Goal: Transaction & Acquisition: Purchase product/service

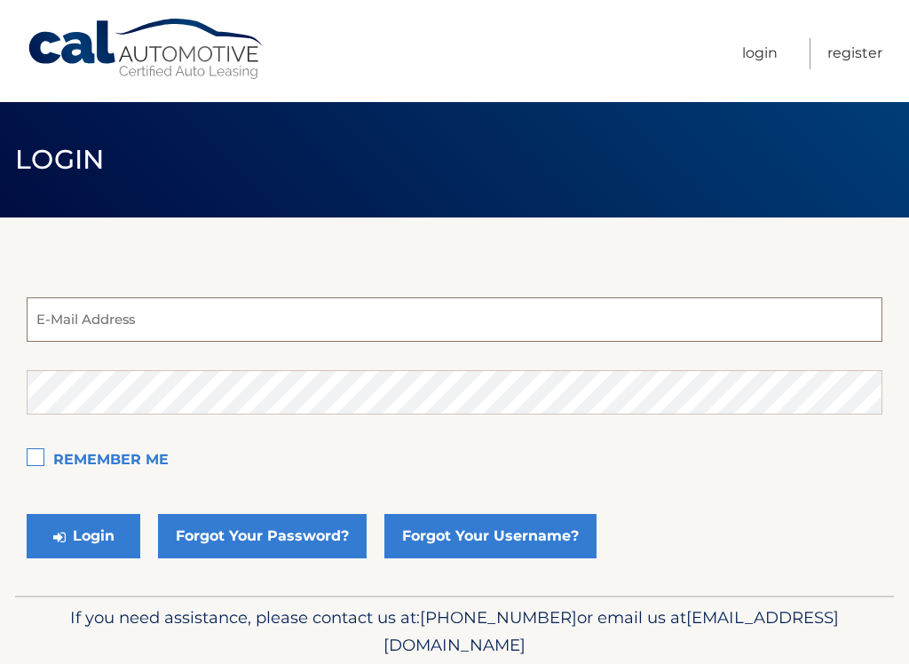
click at [146, 331] on input "email" at bounding box center [455, 319] width 856 height 44
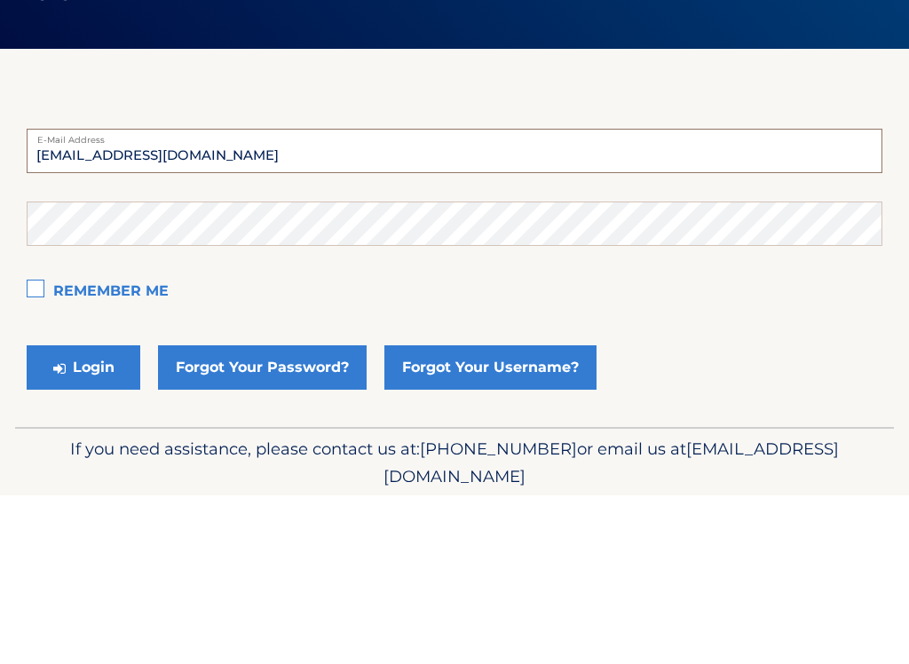
type input "asalvagio@aol.com"
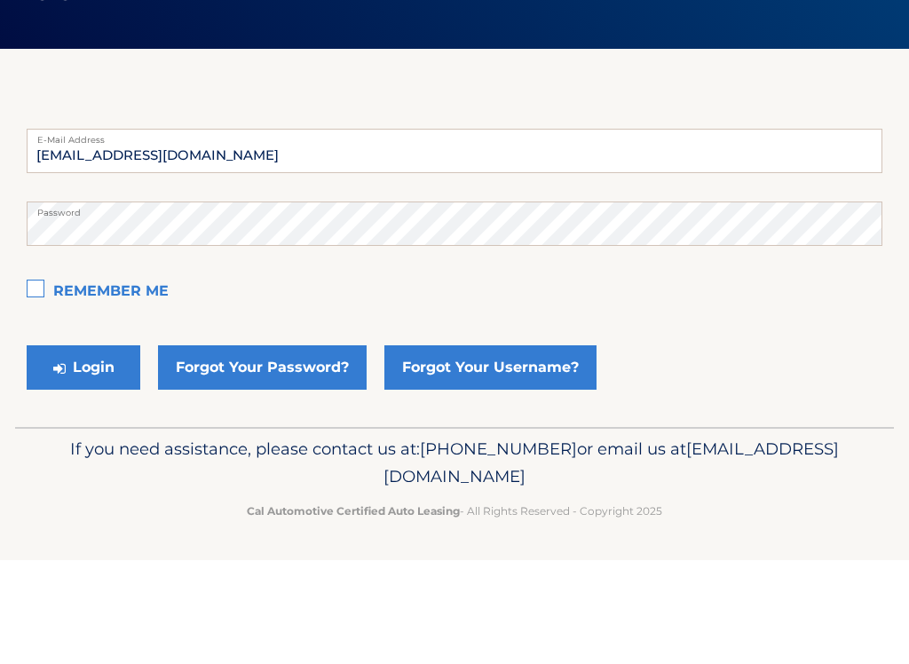
click at [87, 449] on button "Login" at bounding box center [84, 471] width 114 height 44
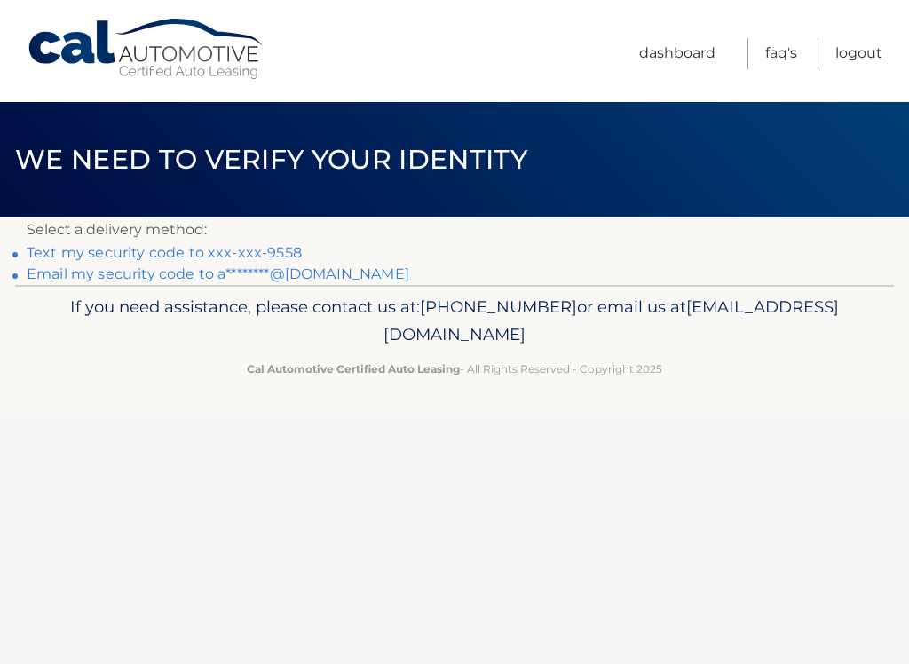
click at [202, 258] on link "Text my security code to xxx-xxx-9558" at bounding box center [164, 252] width 275 height 17
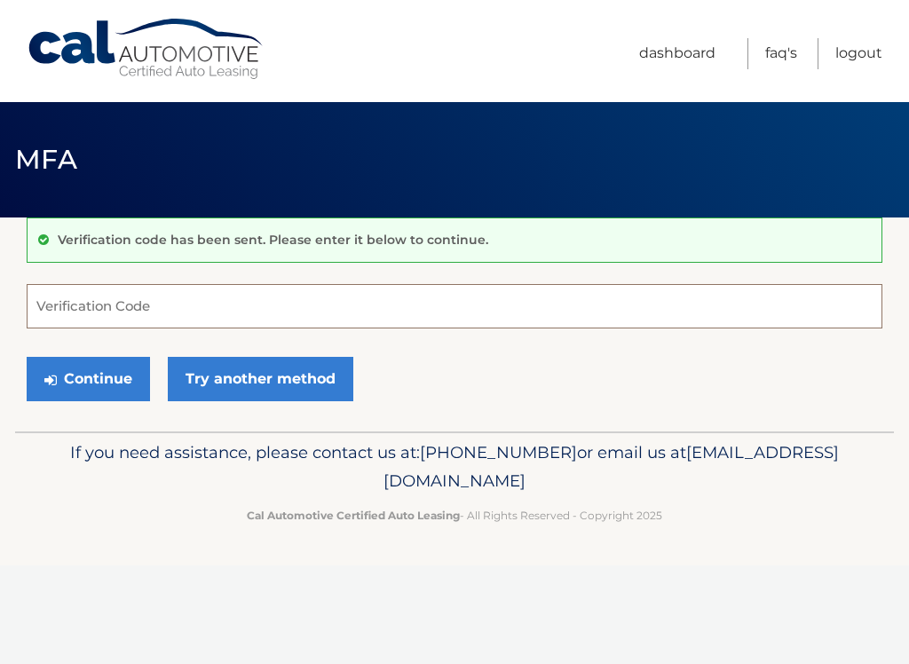
click at [179, 306] on input "Verification Code" at bounding box center [455, 306] width 856 height 44
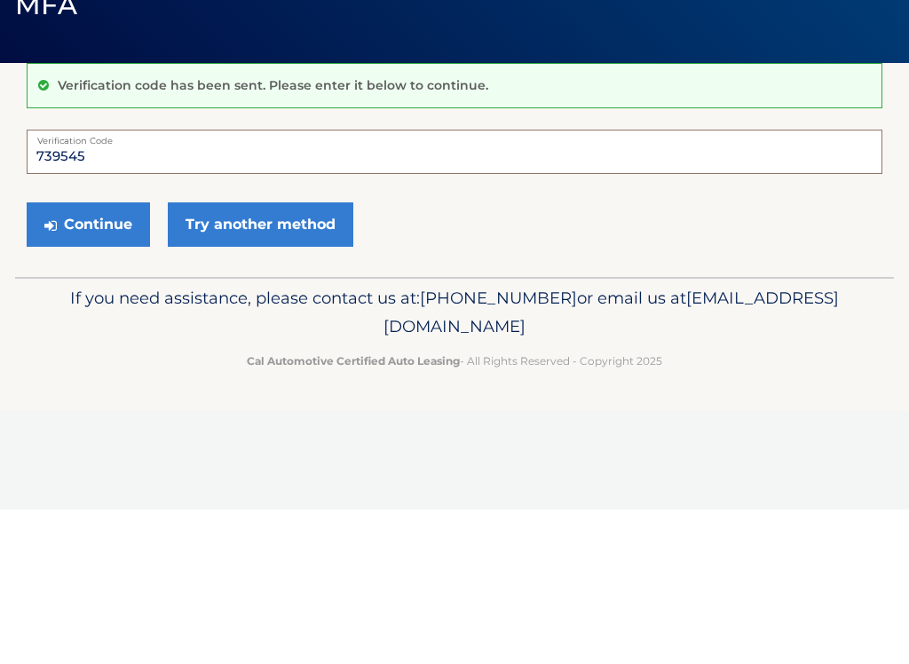
type input "739545"
click at [100, 357] on button "Continue" at bounding box center [88, 379] width 123 height 44
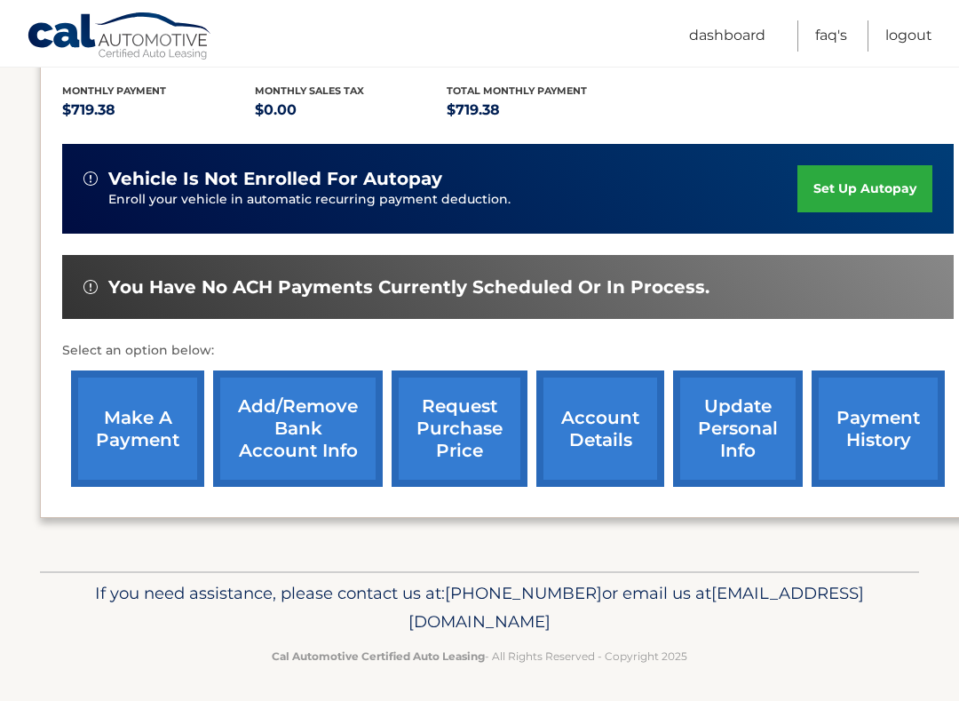
scroll to position [371, 0]
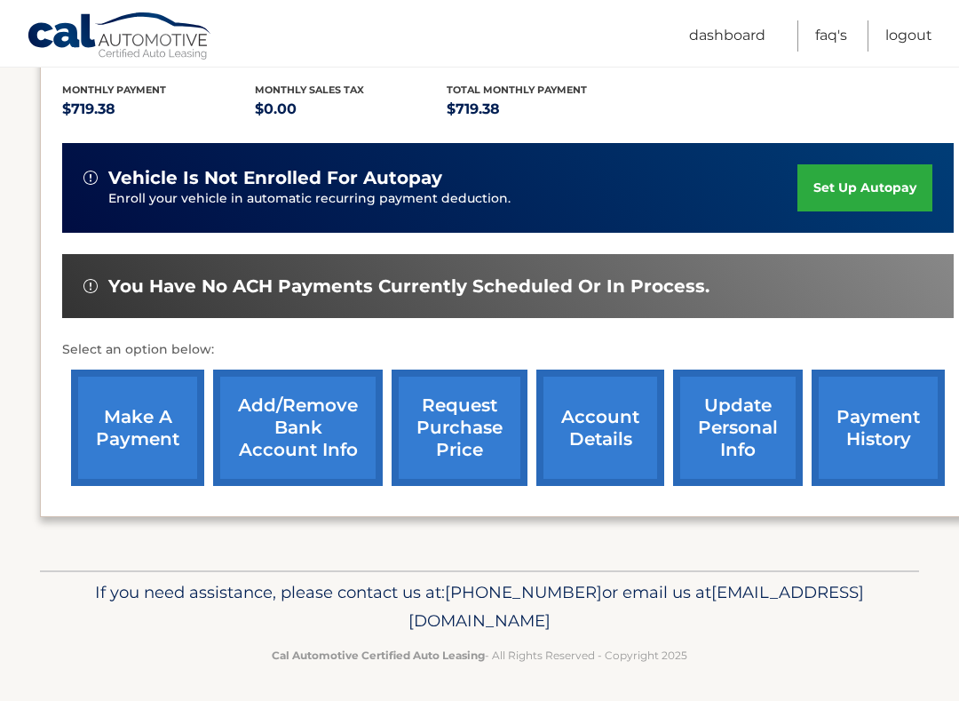
click at [143, 411] on link "make a payment" at bounding box center [137, 427] width 133 height 116
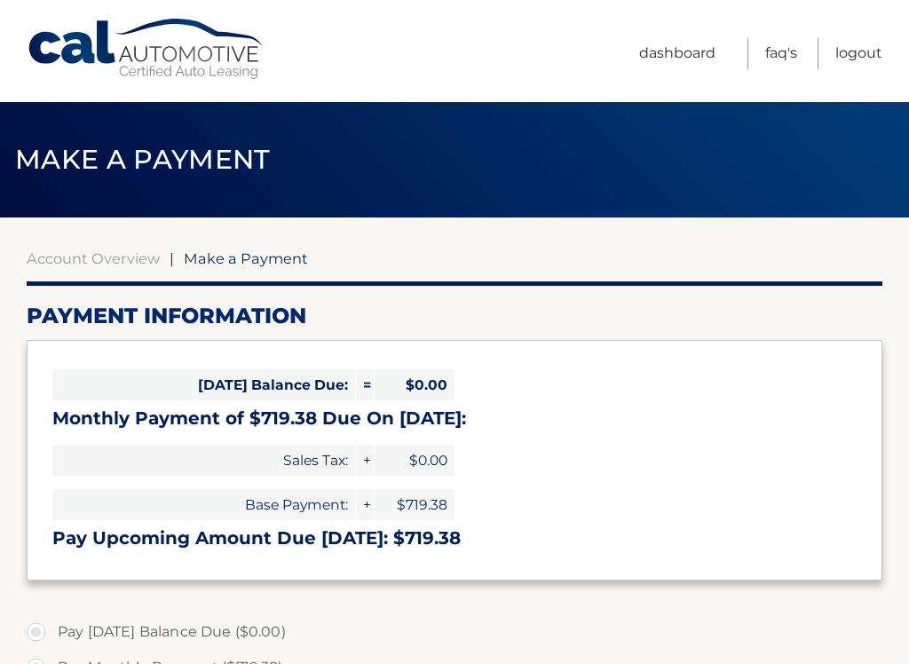
select select "MTQyYmJlYjktNDIxNS00MDJiLWI1ZWYtODNkZTJkMjJiNWNl"
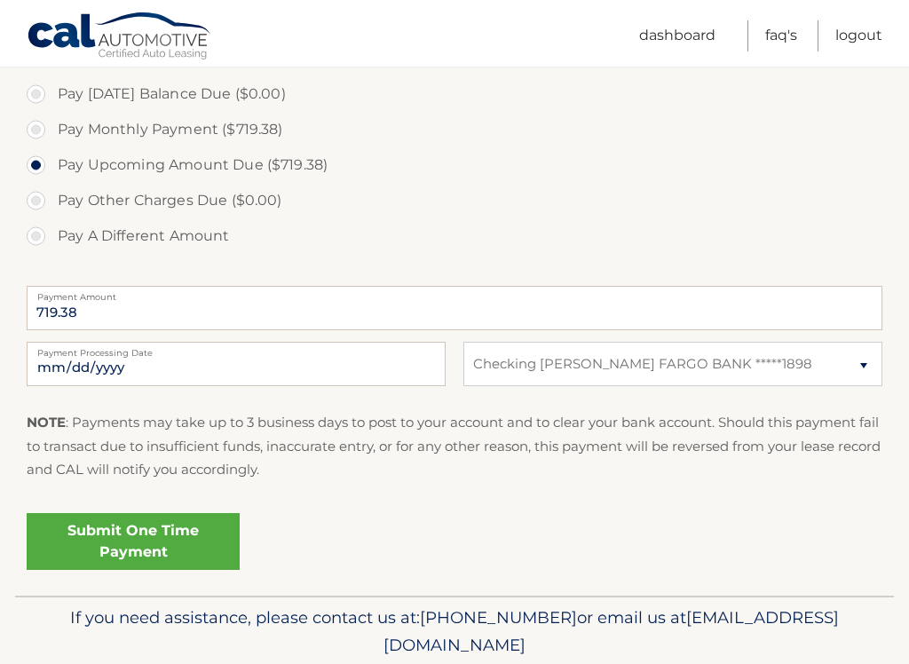
scroll to position [600, 0]
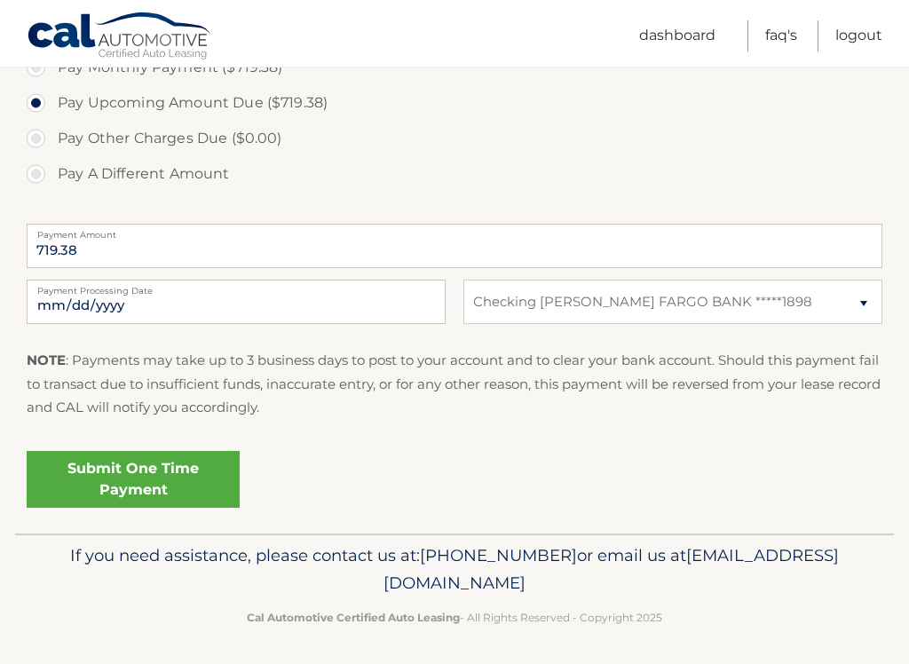
click at [123, 482] on link "Submit One Time Payment" at bounding box center [133, 479] width 213 height 57
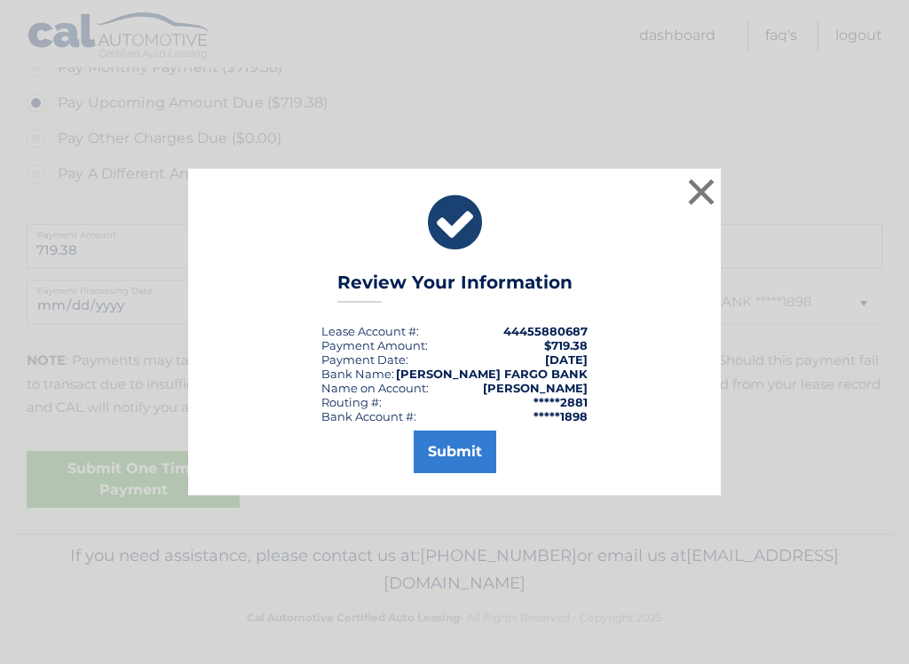
click at [465, 456] on button "Submit" at bounding box center [455, 452] width 83 height 43
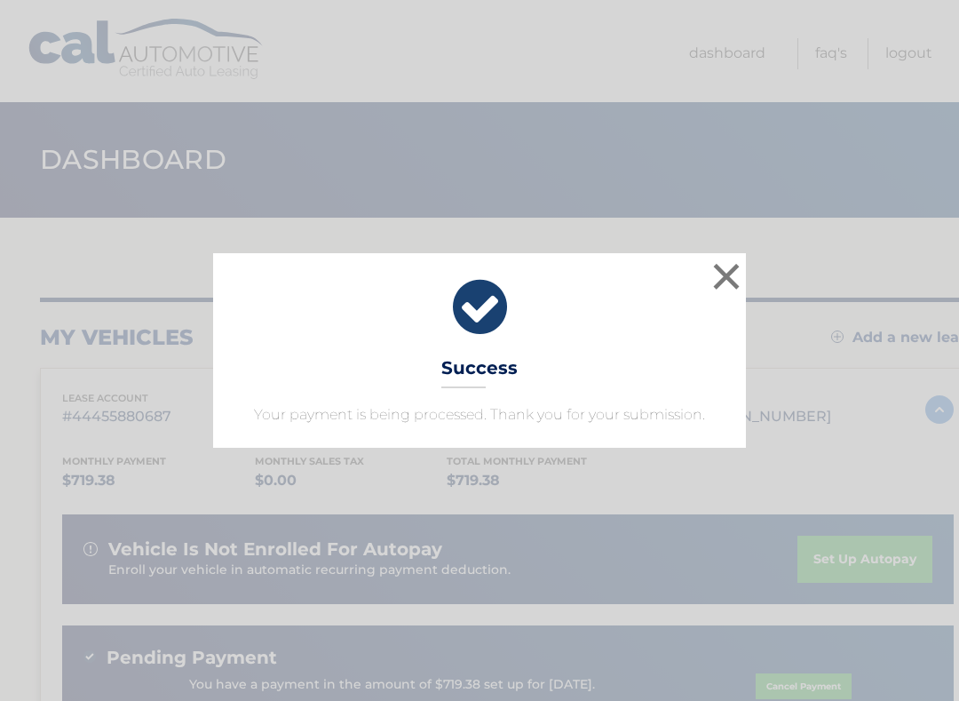
click at [725, 262] on button "×" at bounding box center [727, 276] width 36 height 36
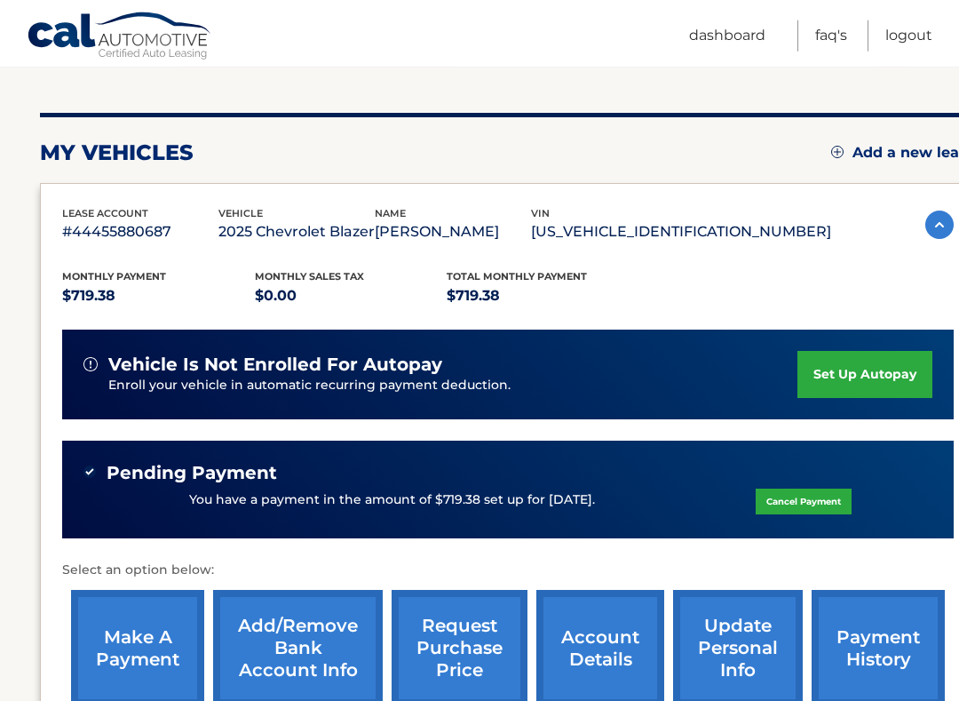
scroll to position [195, 0]
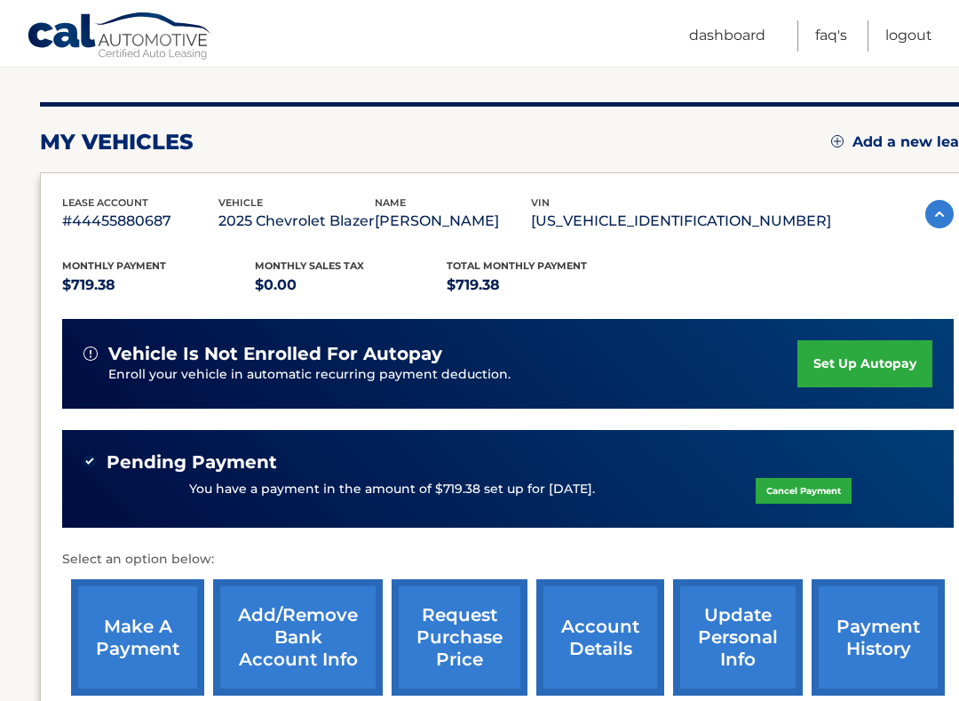
click at [917, 31] on html "Cal Automotive Menu Dashboard FAQ's Logout" at bounding box center [479, 155] width 959 height 701
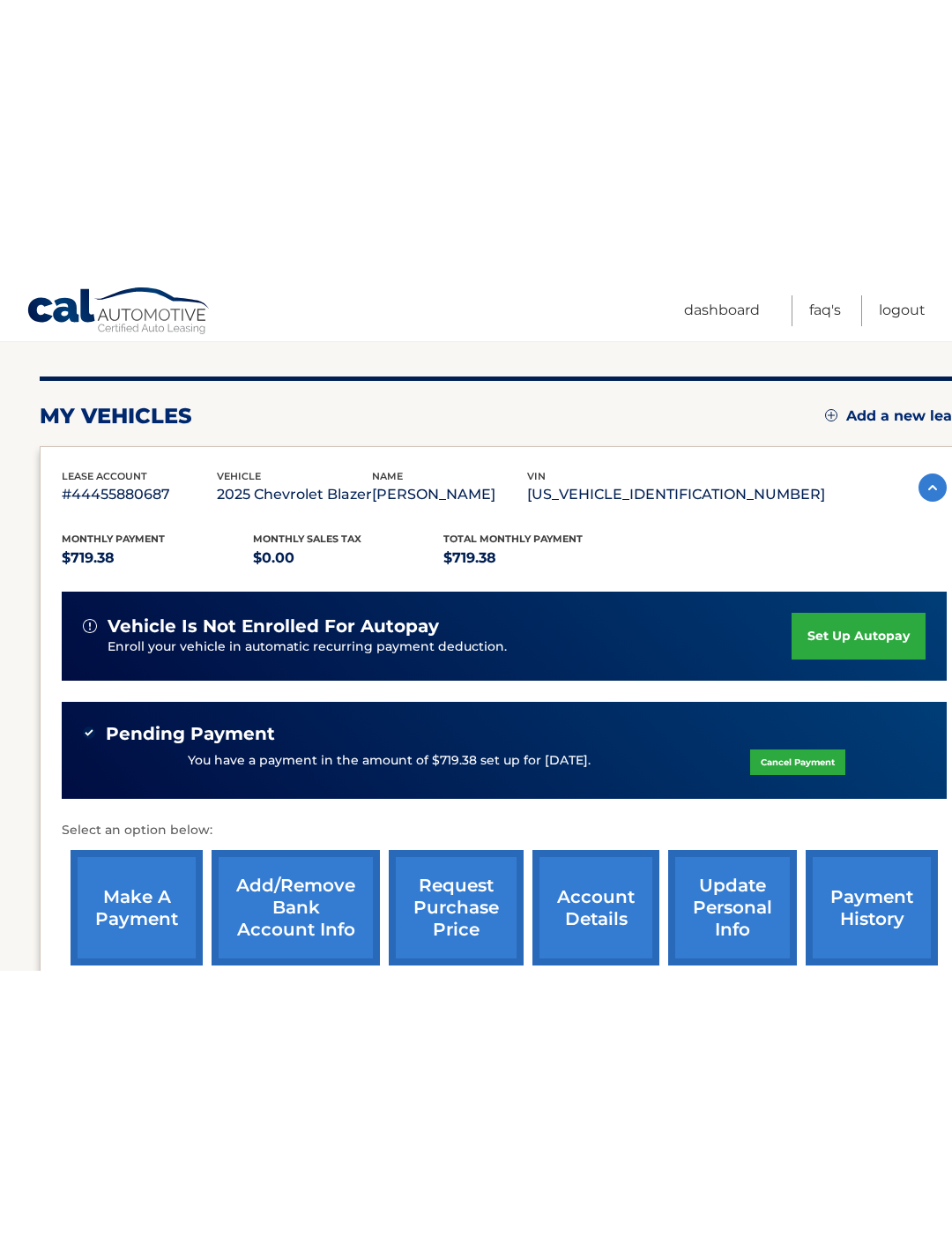
scroll to position [0, 0]
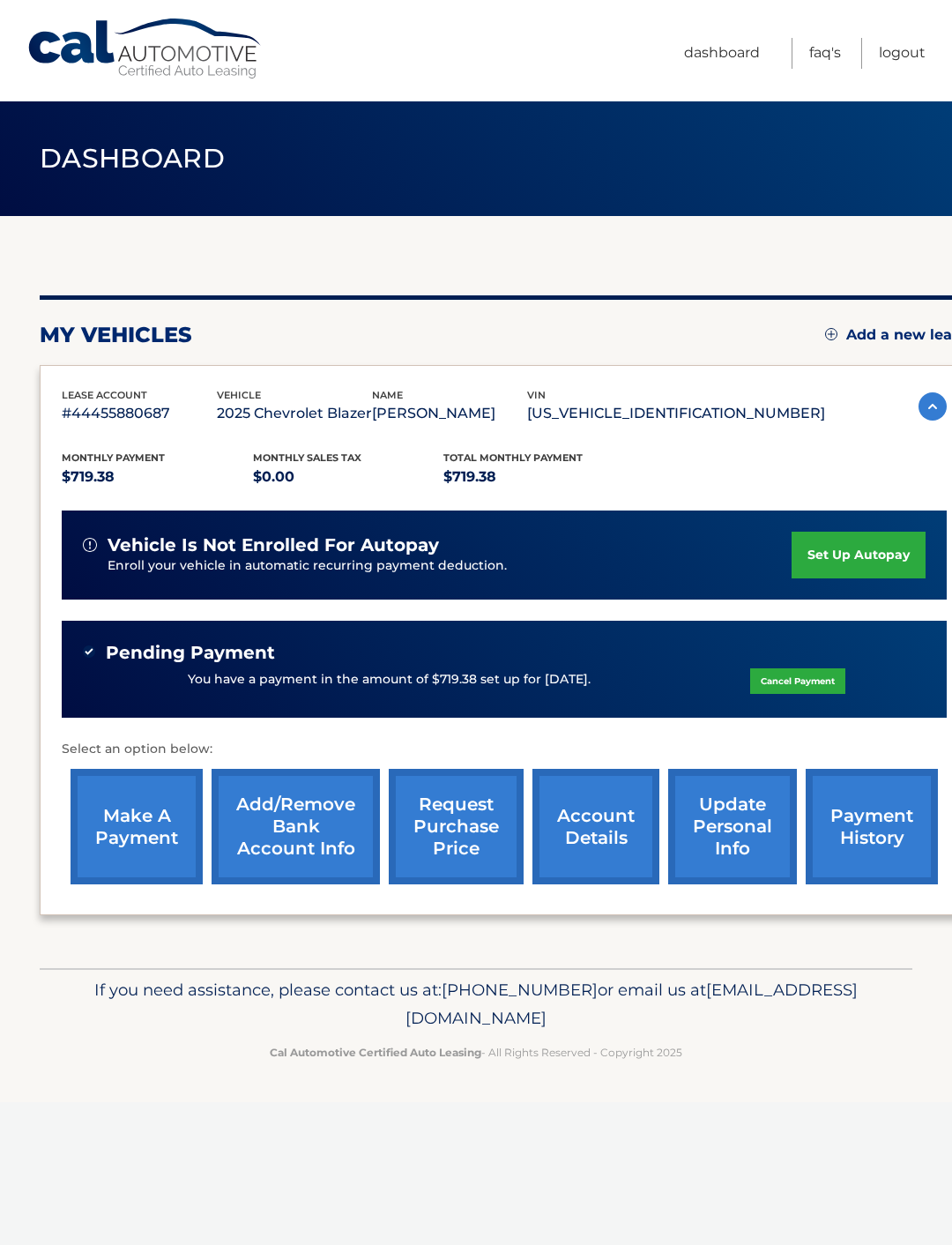
click at [910, 63] on link "Logout" at bounding box center [901, 53] width 47 height 31
